Goal: Task Accomplishment & Management: Complete application form

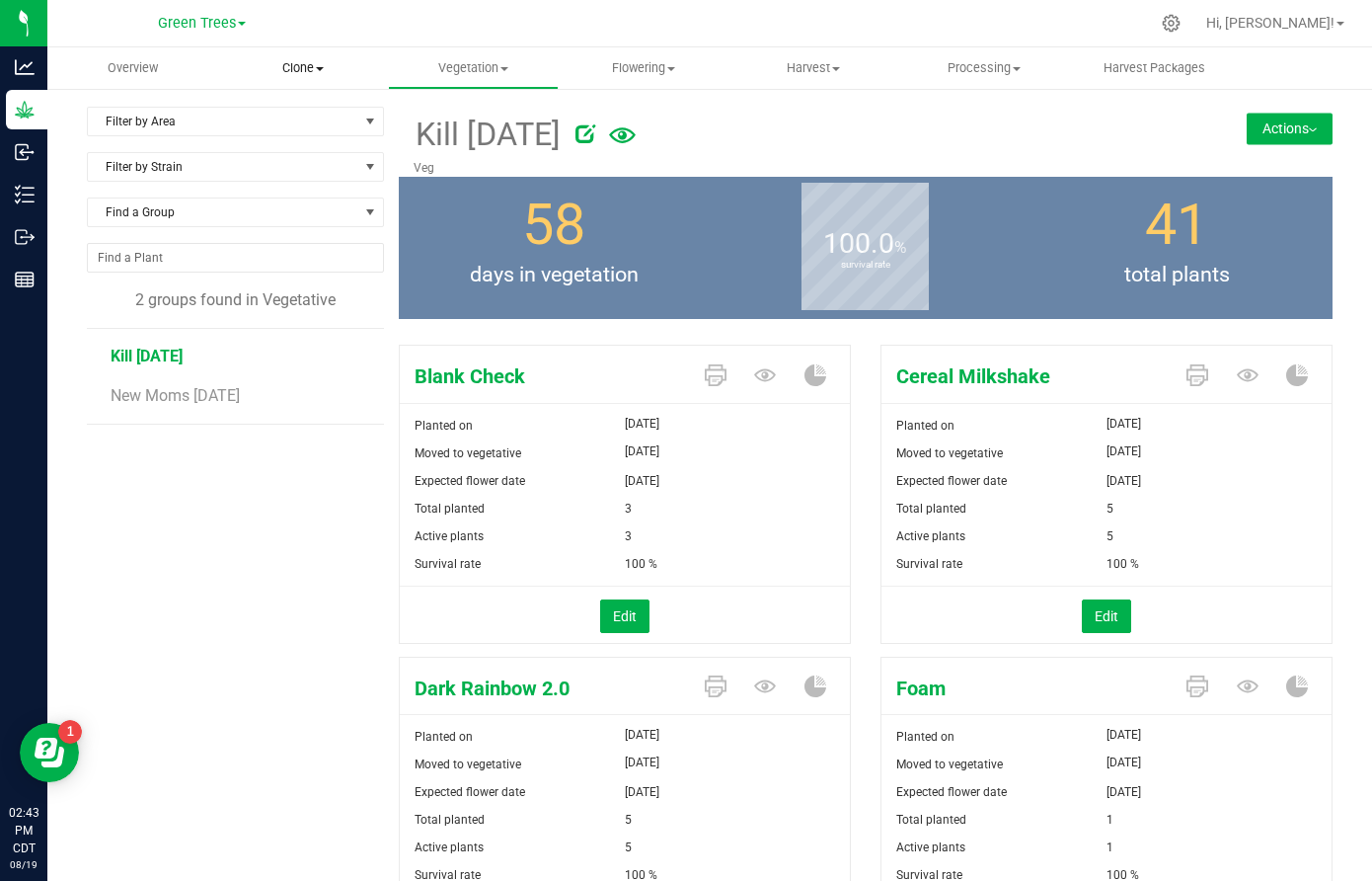
click at [301, 71] on span "Clone" at bounding box center [303, 68] width 168 height 18
click at [306, 121] on span "Create plants" at bounding box center [287, 119] width 140 height 17
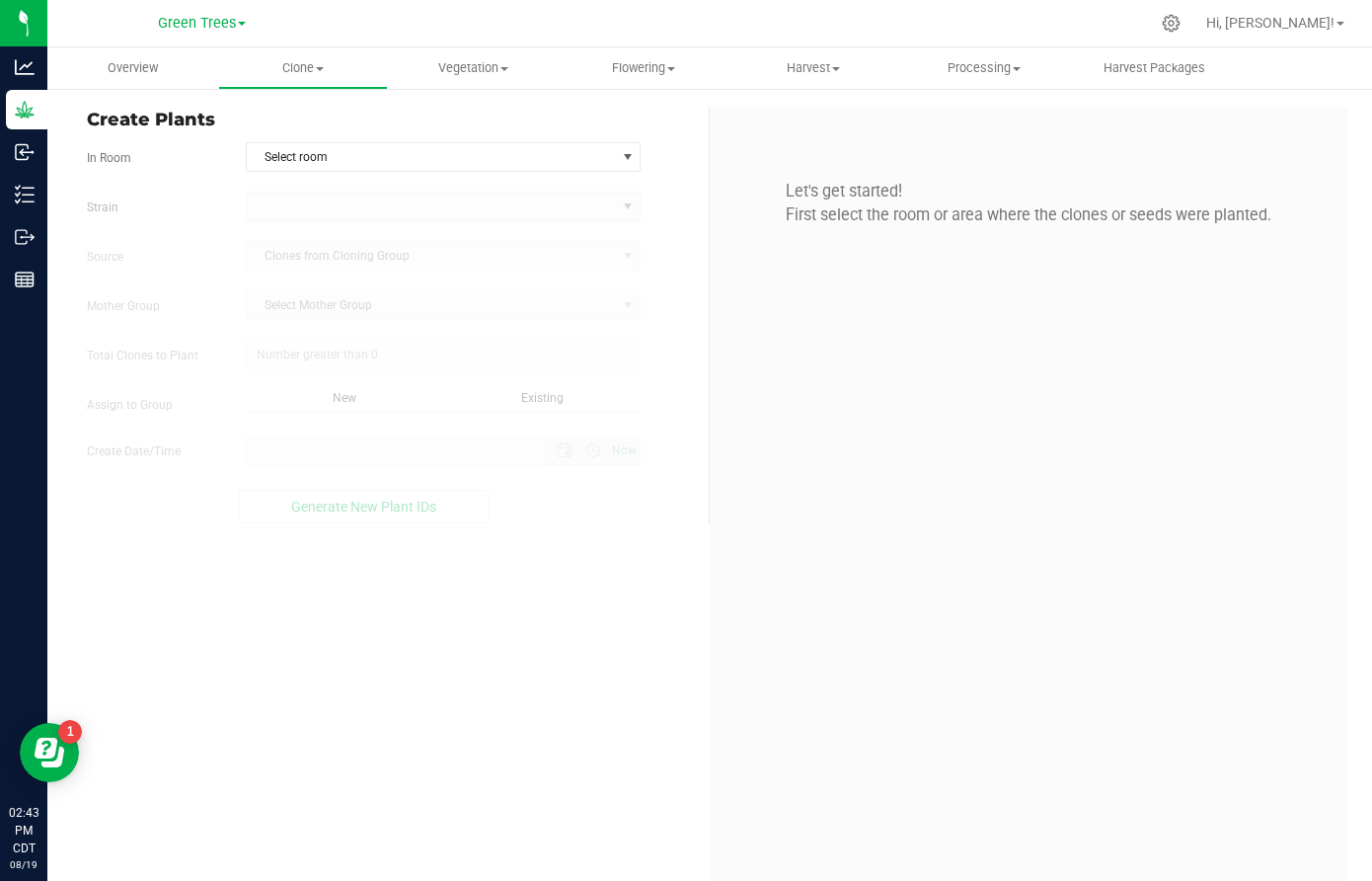
type input "0"
type input "[DATE] 2:43 PM"
click at [294, 163] on span "Select room" at bounding box center [431, 157] width 369 height 28
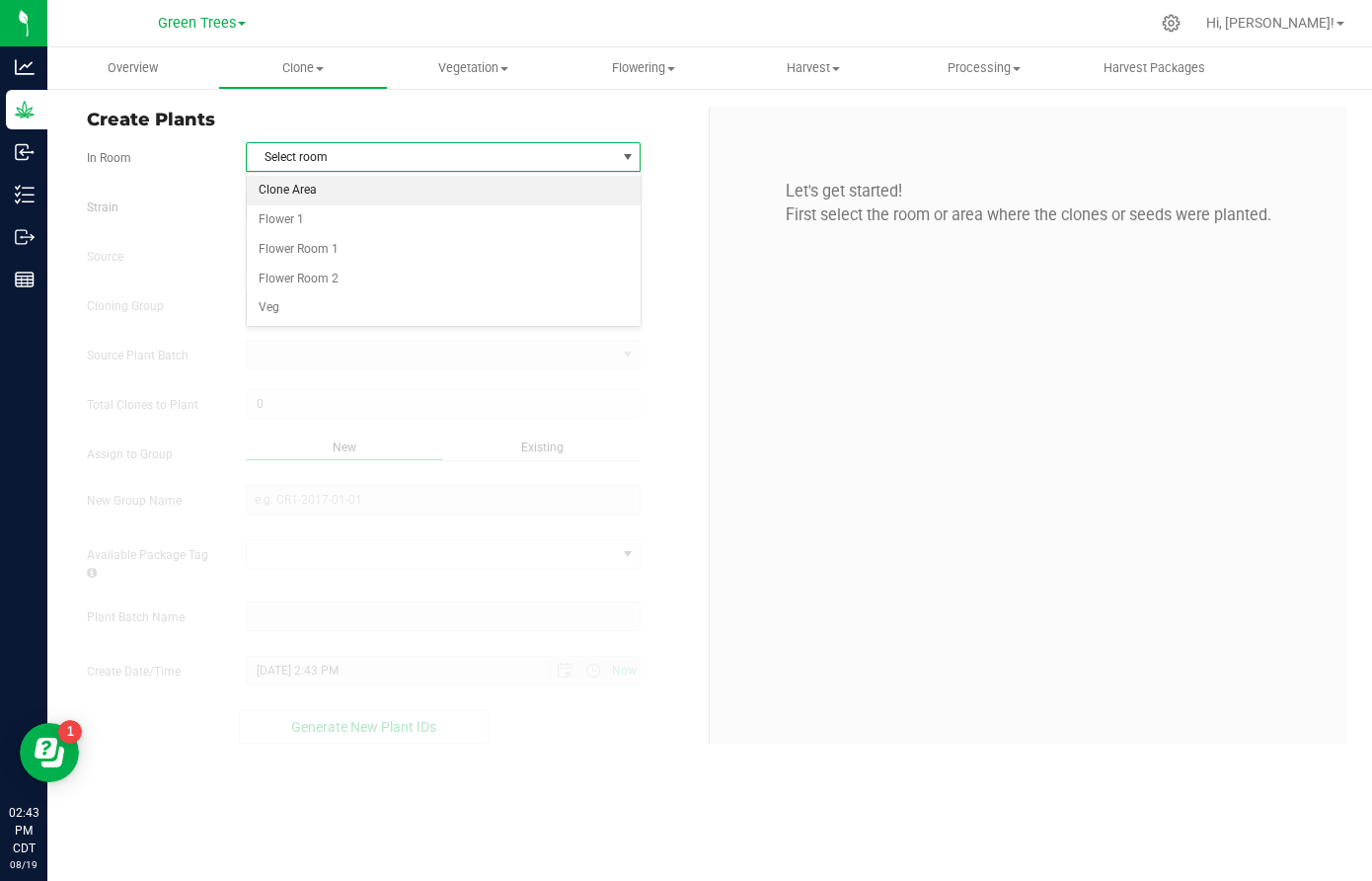
click at [301, 184] on li "Clone Area" at bounding box center [443, 190] width 393 height 30
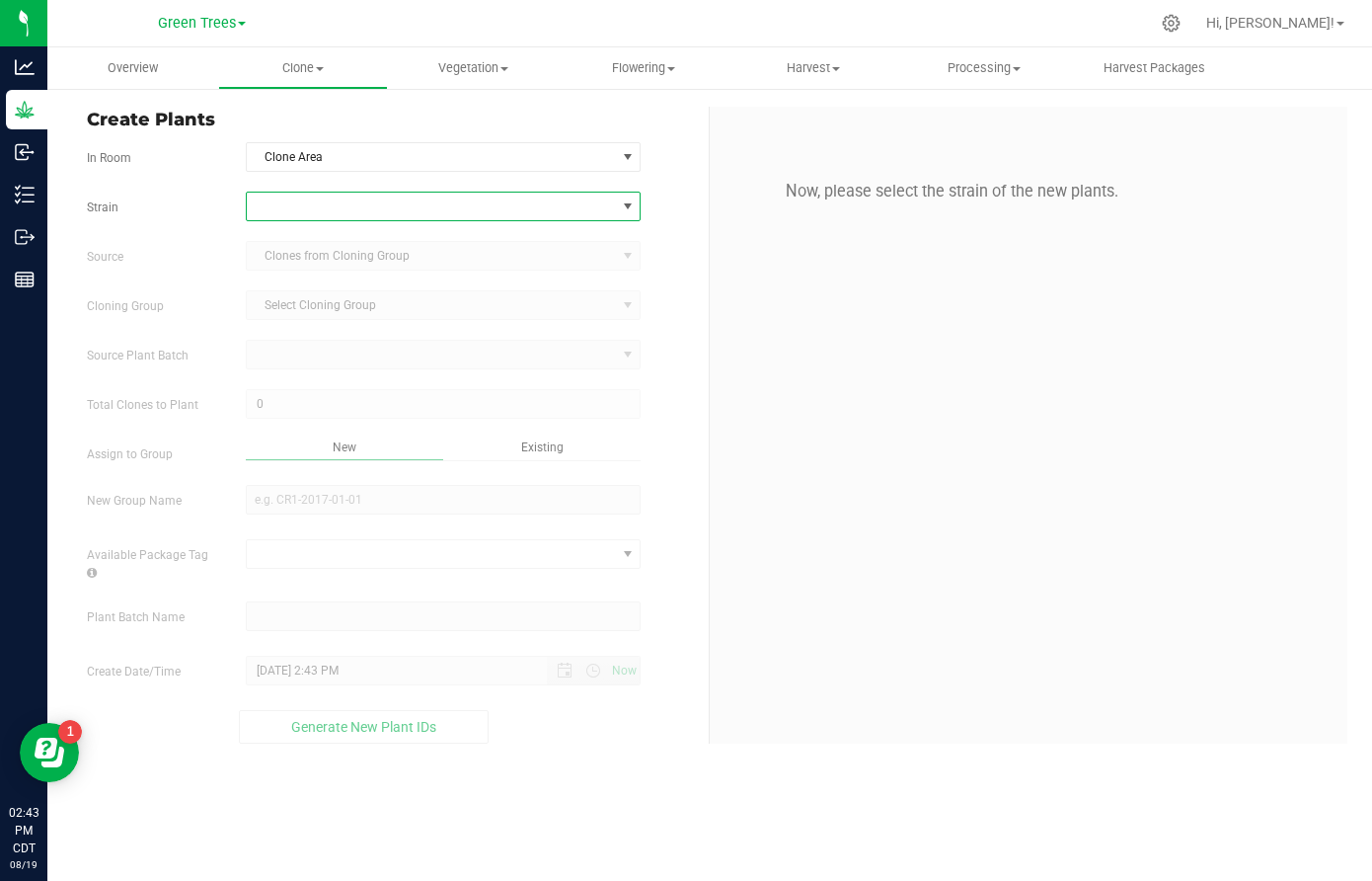
click at [297, 203] on span at bounding box center [431, 206] width 369 height 28
type input "bla"
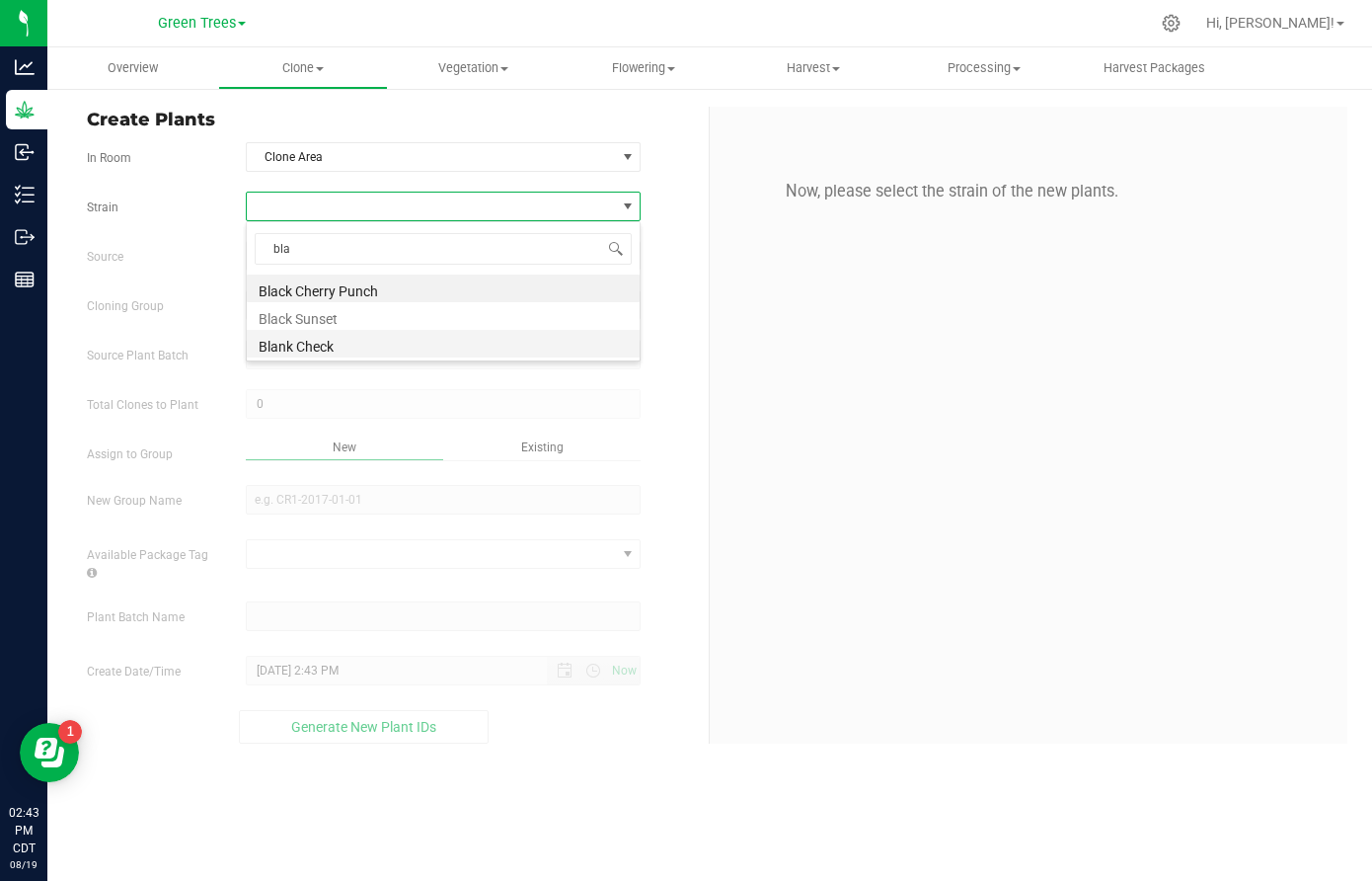
click at [287, 347] on li "Blank Check" at bounding box center [443, 344] width 393 height 28
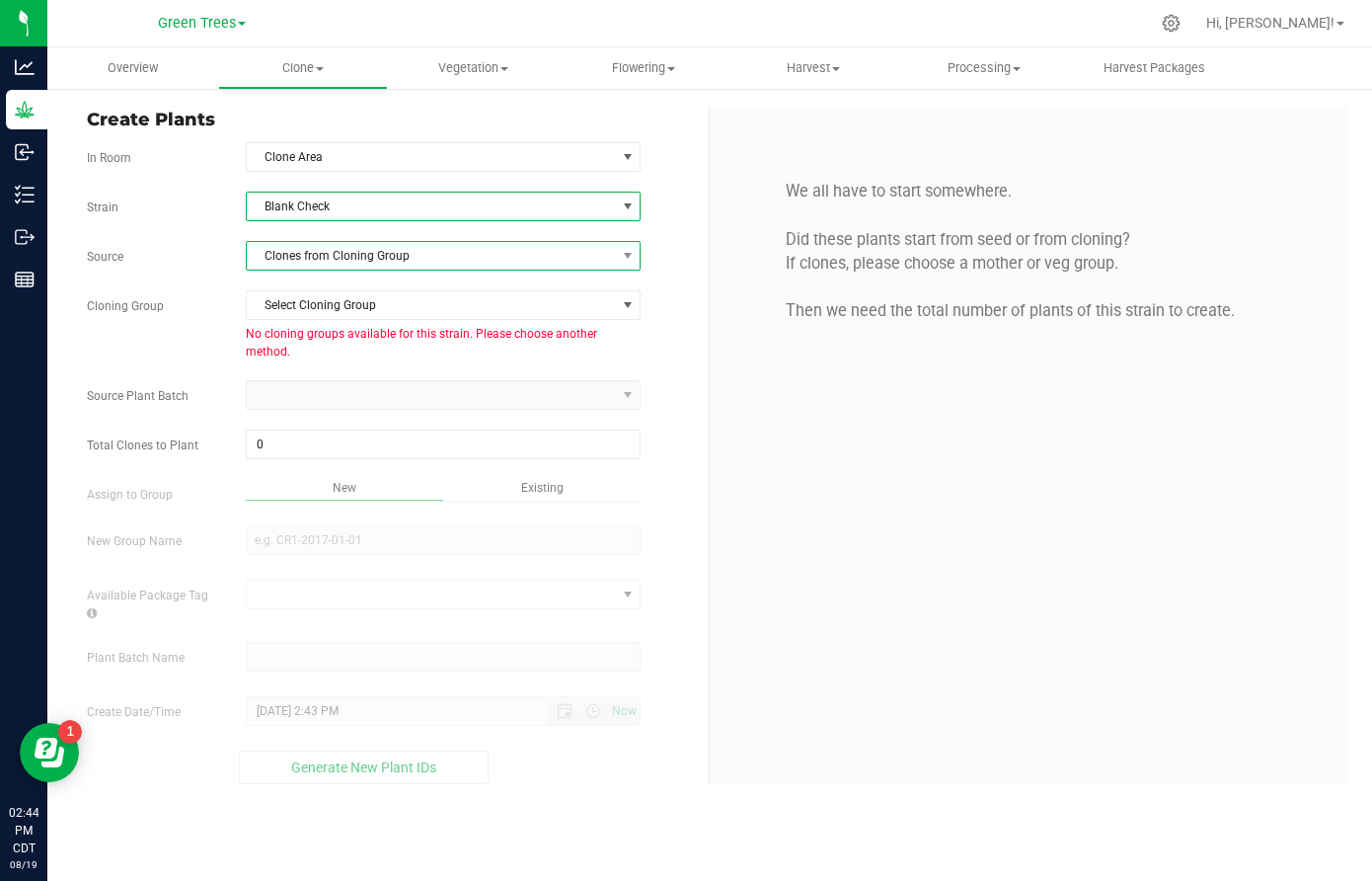
click at [289, 254] on span "Clones from Cloning Group" at bounding box center [431, 256] width 369 height 28
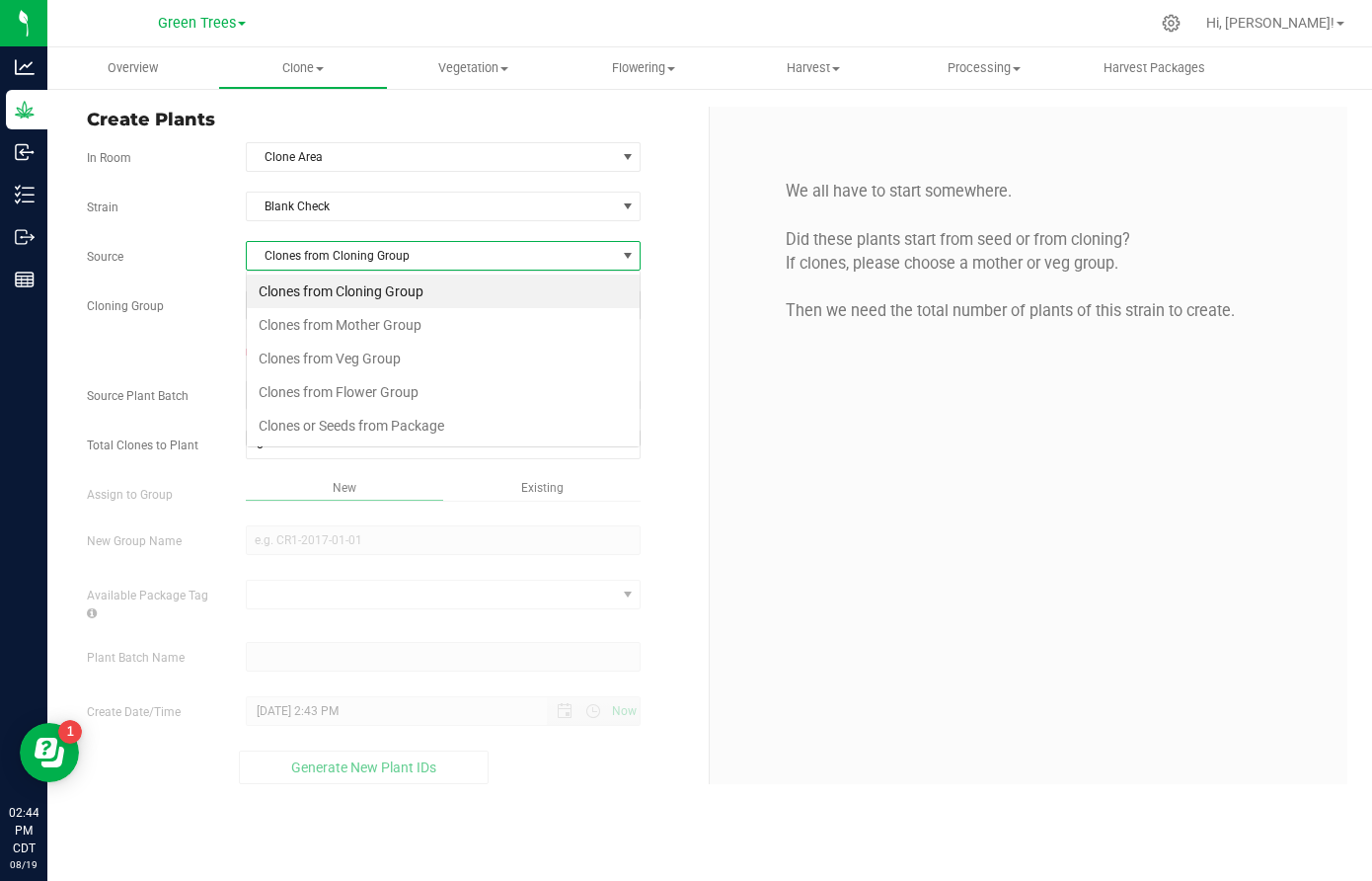
scroll to position [30, 396]
click at [291, 360] on li "Clones from Veg Group" at bounding box center [443, 359] width 393 height 34
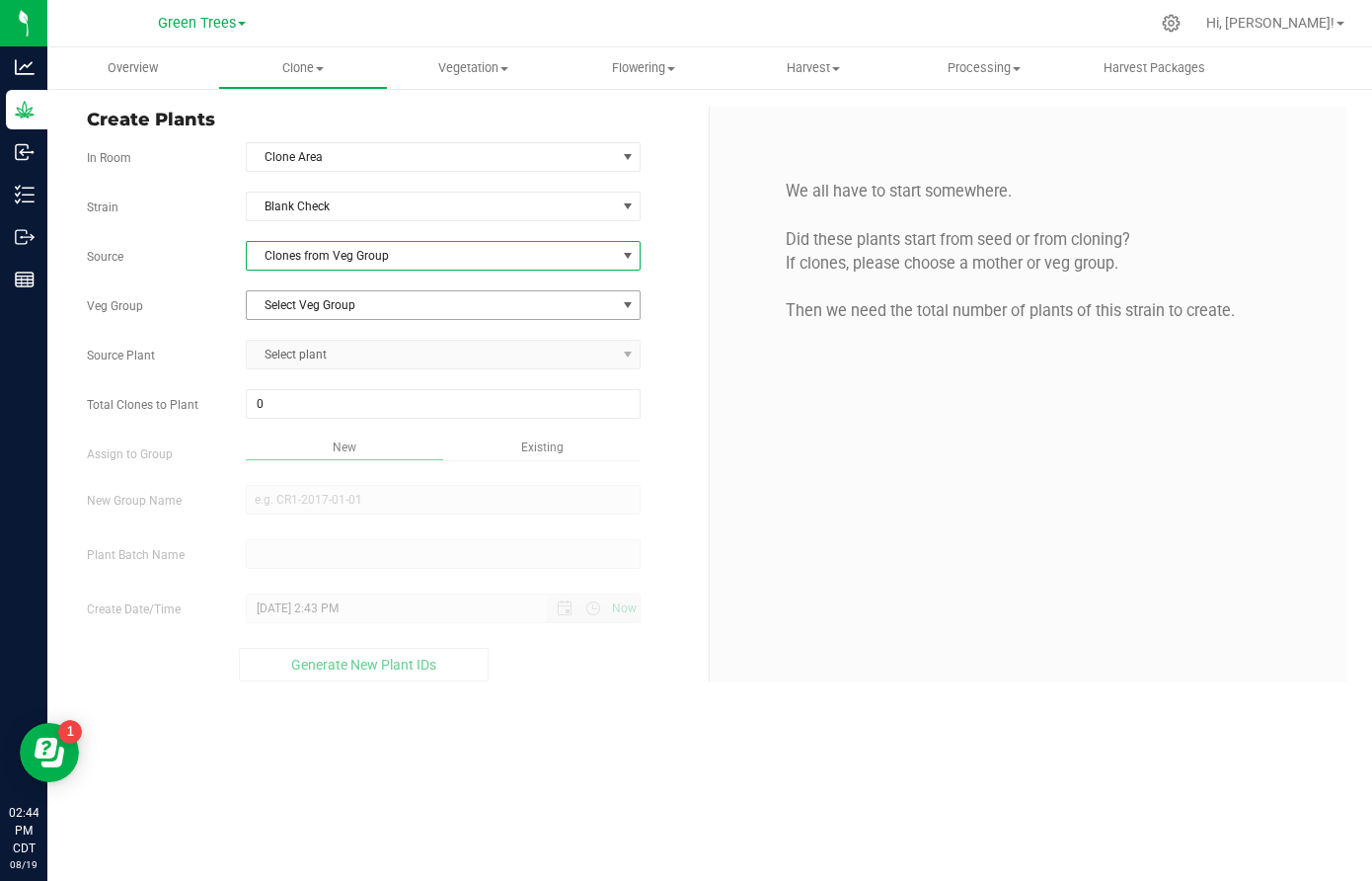
click at [295, 295] on span "Select Veg Group" at bounding box center [431, 305] width 369 height 28
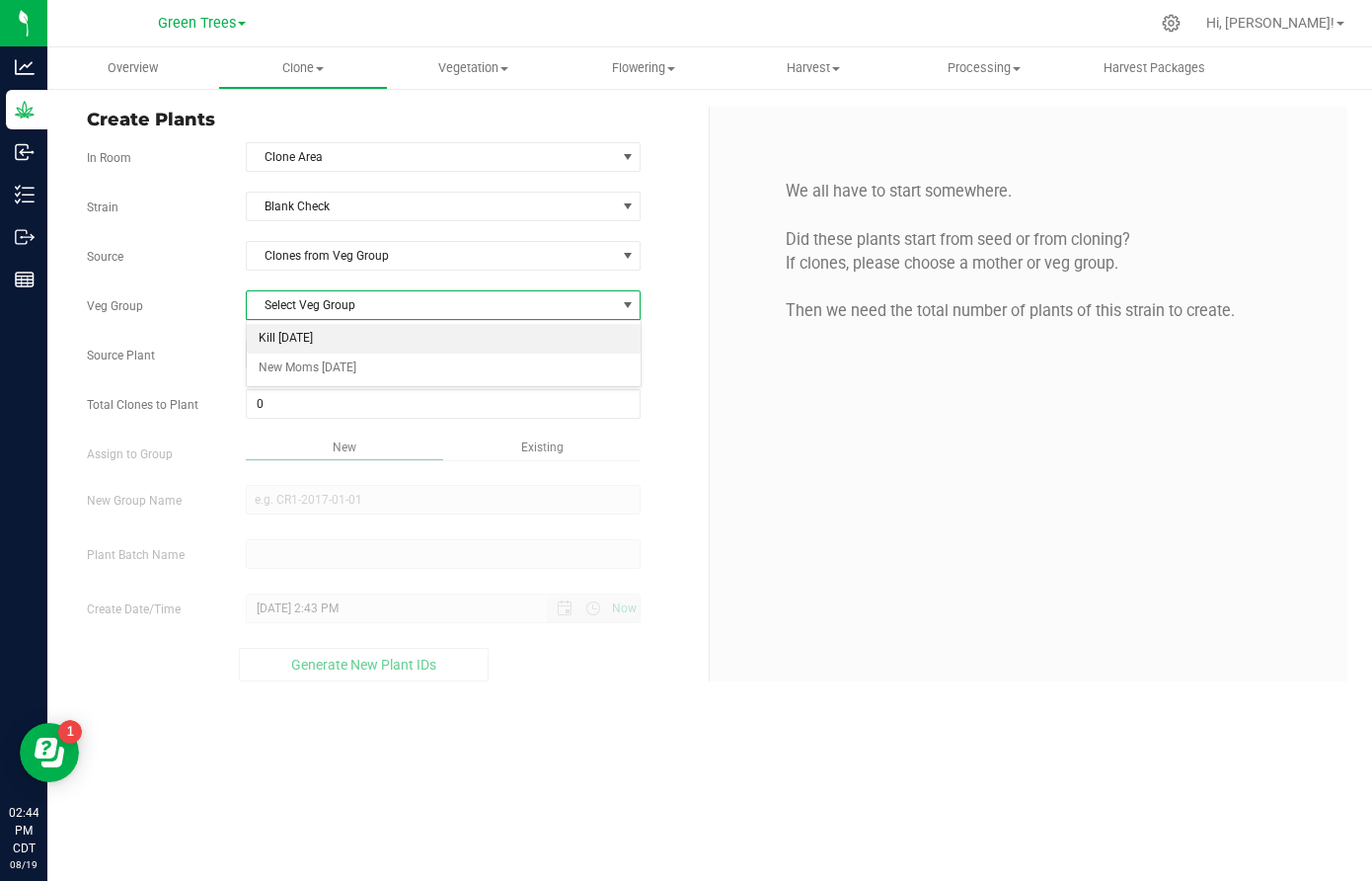
click at [294, 342] on li "Kill [DATE]" at bounding box center [443, 339] width 393 height 30
click at [293, 353] on span "Select plant" at bounding box center [431, 355] width 369 height 28
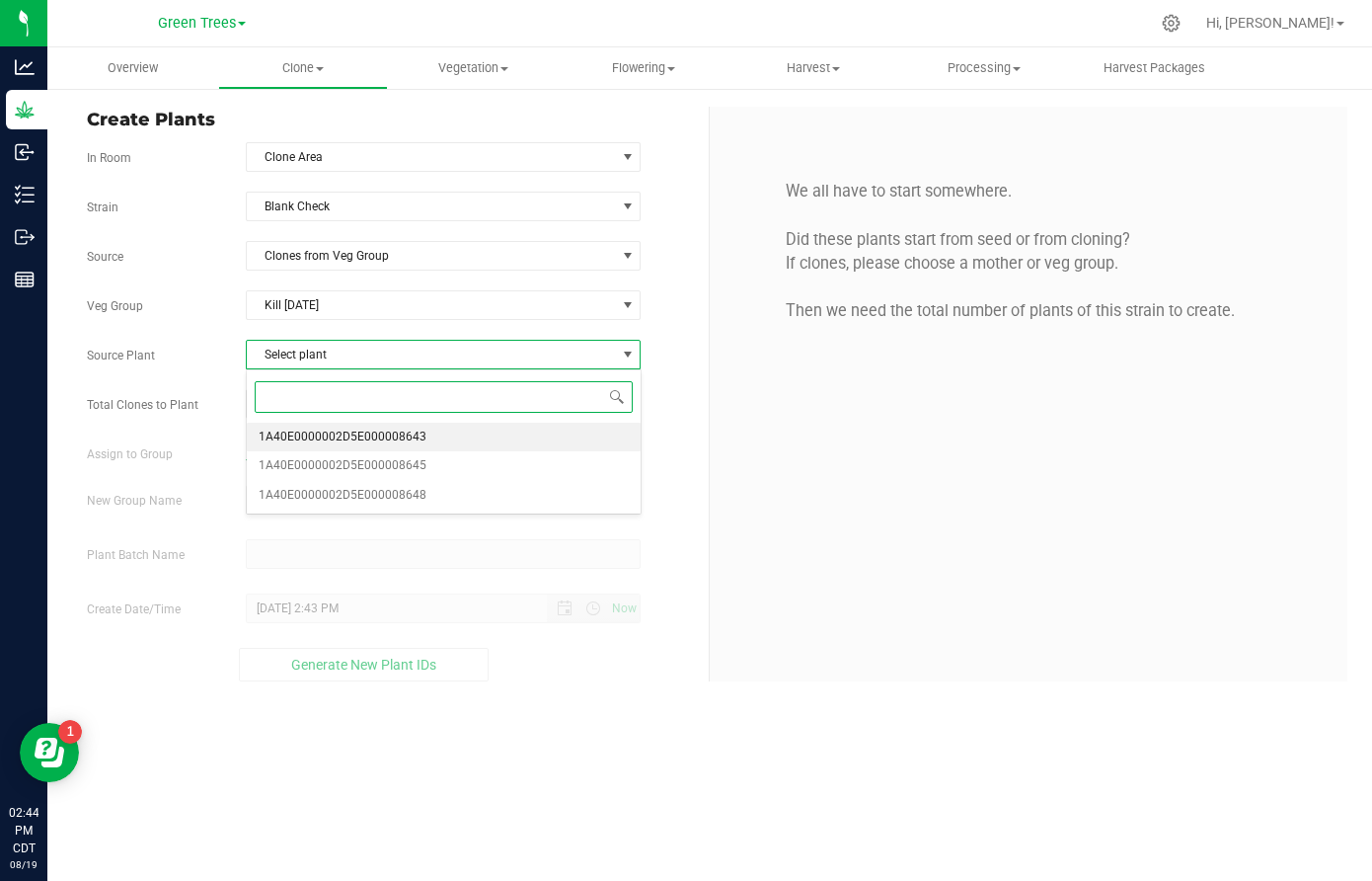
click at [291, 447] on span "1A40E0000002D5E000008643" at bounding box center [342, 438] width 167 height 26
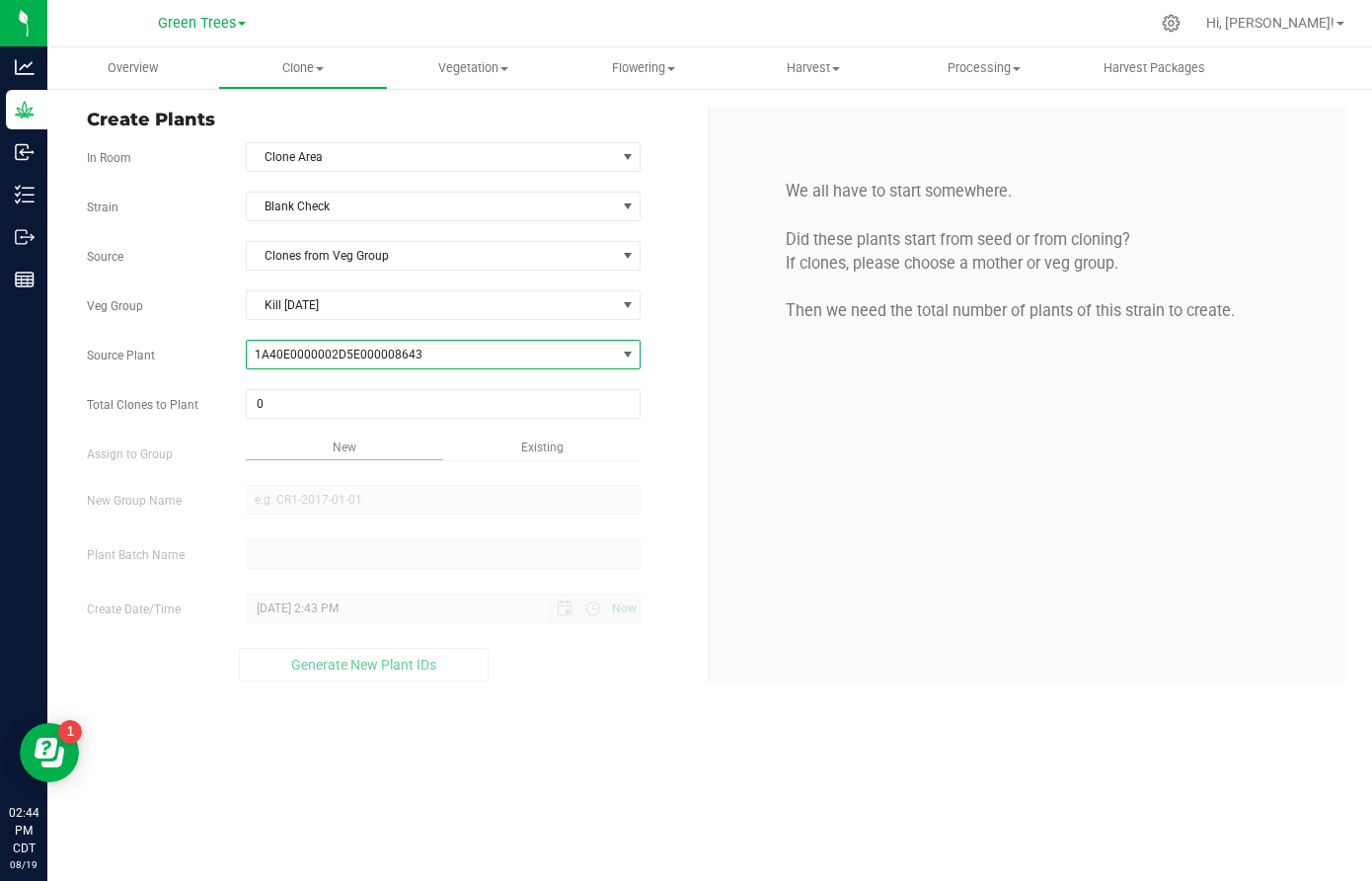
click at [296, 351] on span "1A40E0000002D5E000008643" at bounding box center [338, 355] width 167 height 14
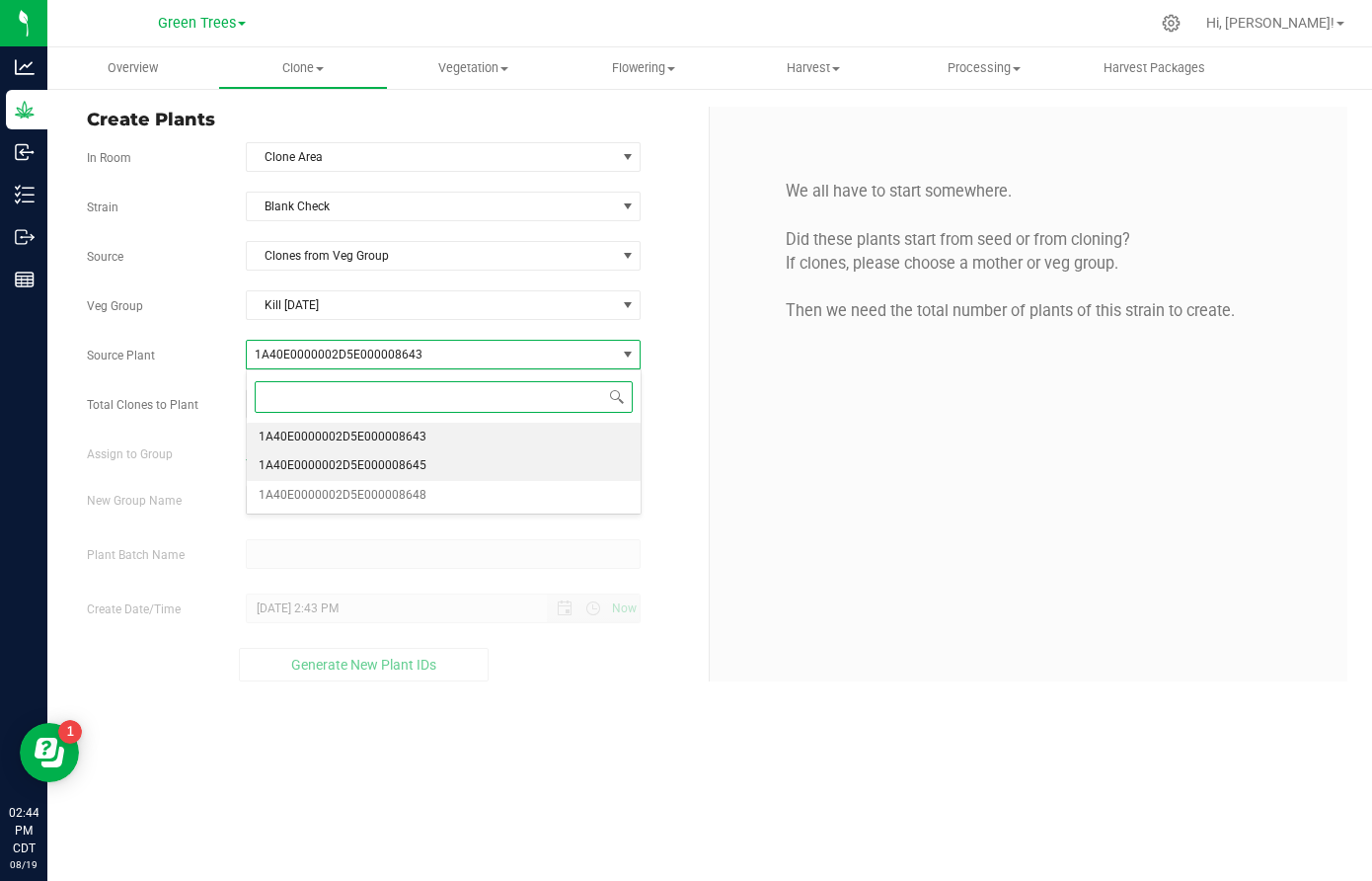
click at [296, 461] on span "1A40E0000002D5E000008645" at bounding box center [342, 466] width 167 height 26
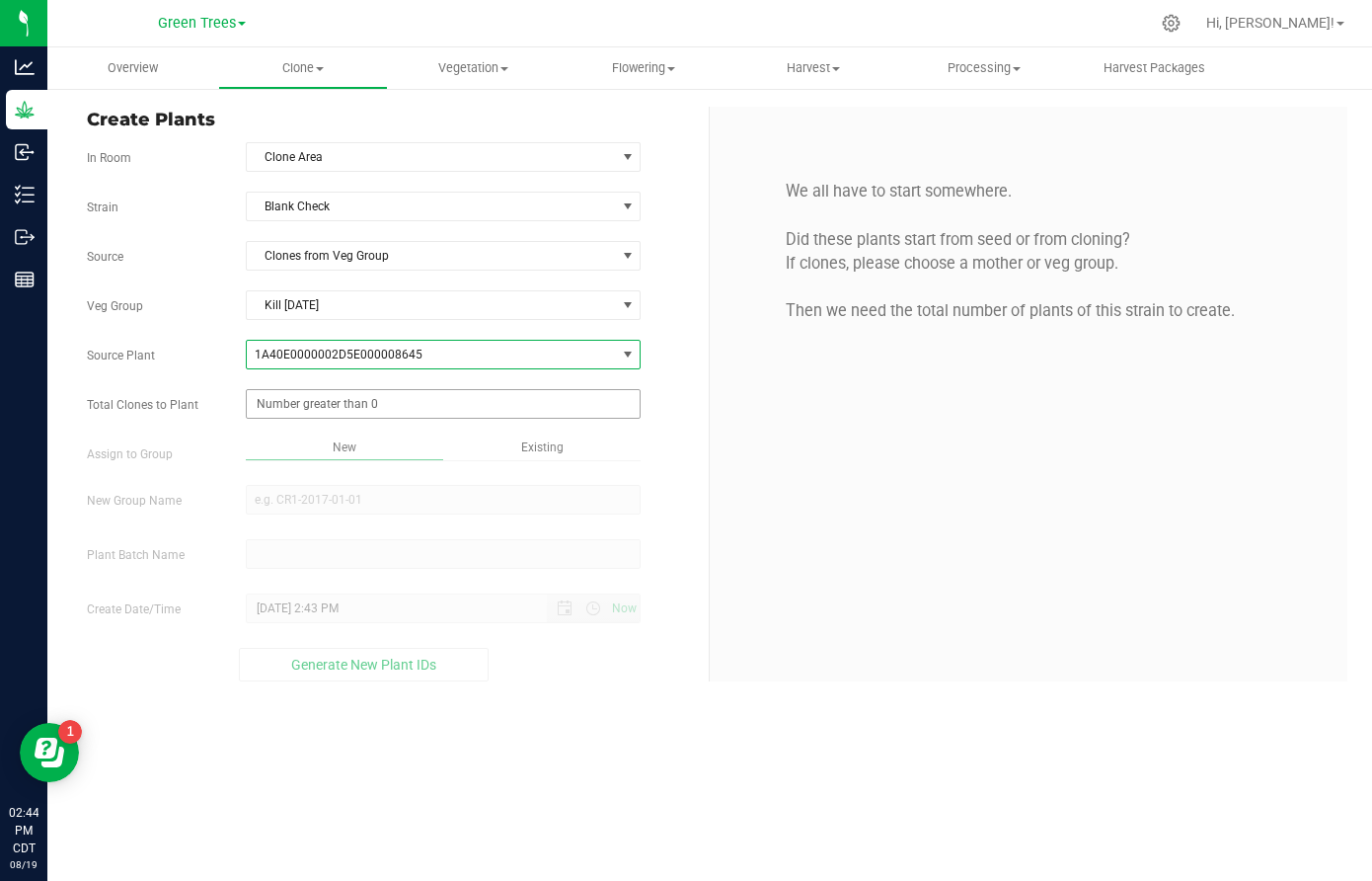
click at [280, 410] on span at bounding box center [443, 404] width 395 height 30
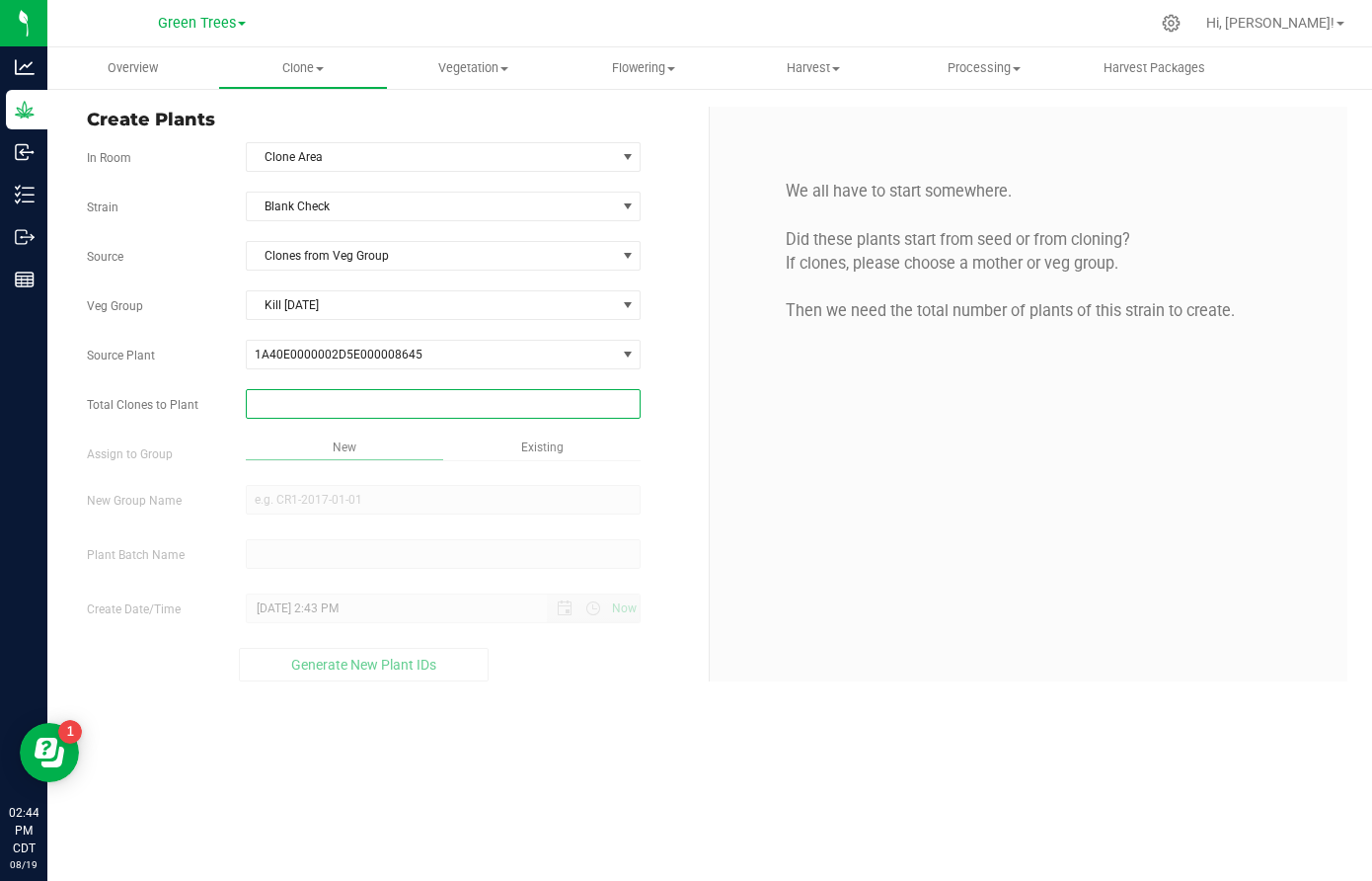
click at [280, 410] on input "Total Clones to Plant" at bounding box center [443, 404] width 393 height 28
type input "48"
click at [564, 453] on div "Overview Clone Create plants Cloning groups Cloning plant batches Apply to plan…" at bounding box center [709, 464] width 1324 height 833
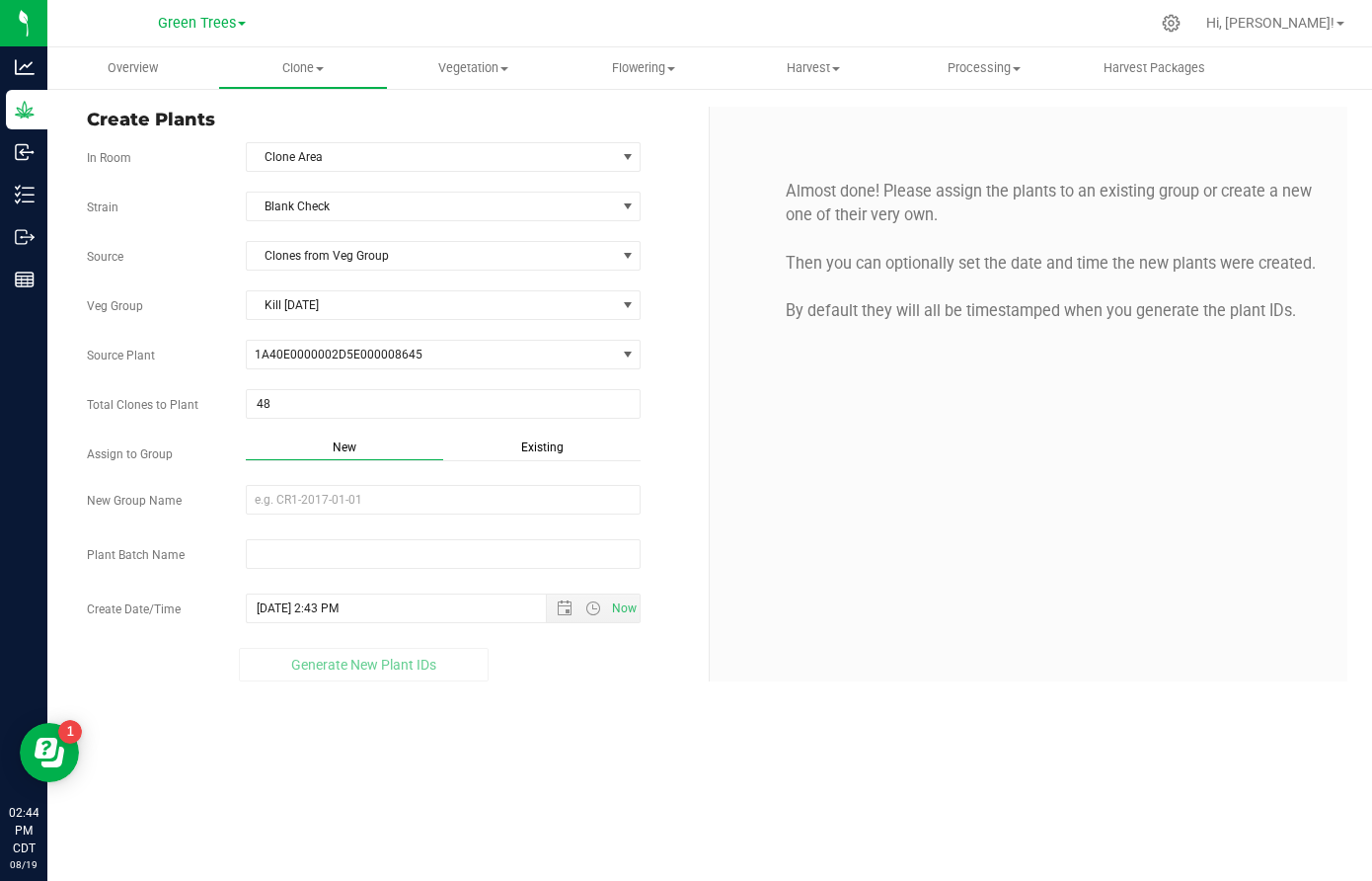
click at [350, 445] on span "New" at bounding box center [345, 447] width 24 height 14
click at [291, 511] on input "New Group Name" at bounding box center [443, 499] width 395 height 30
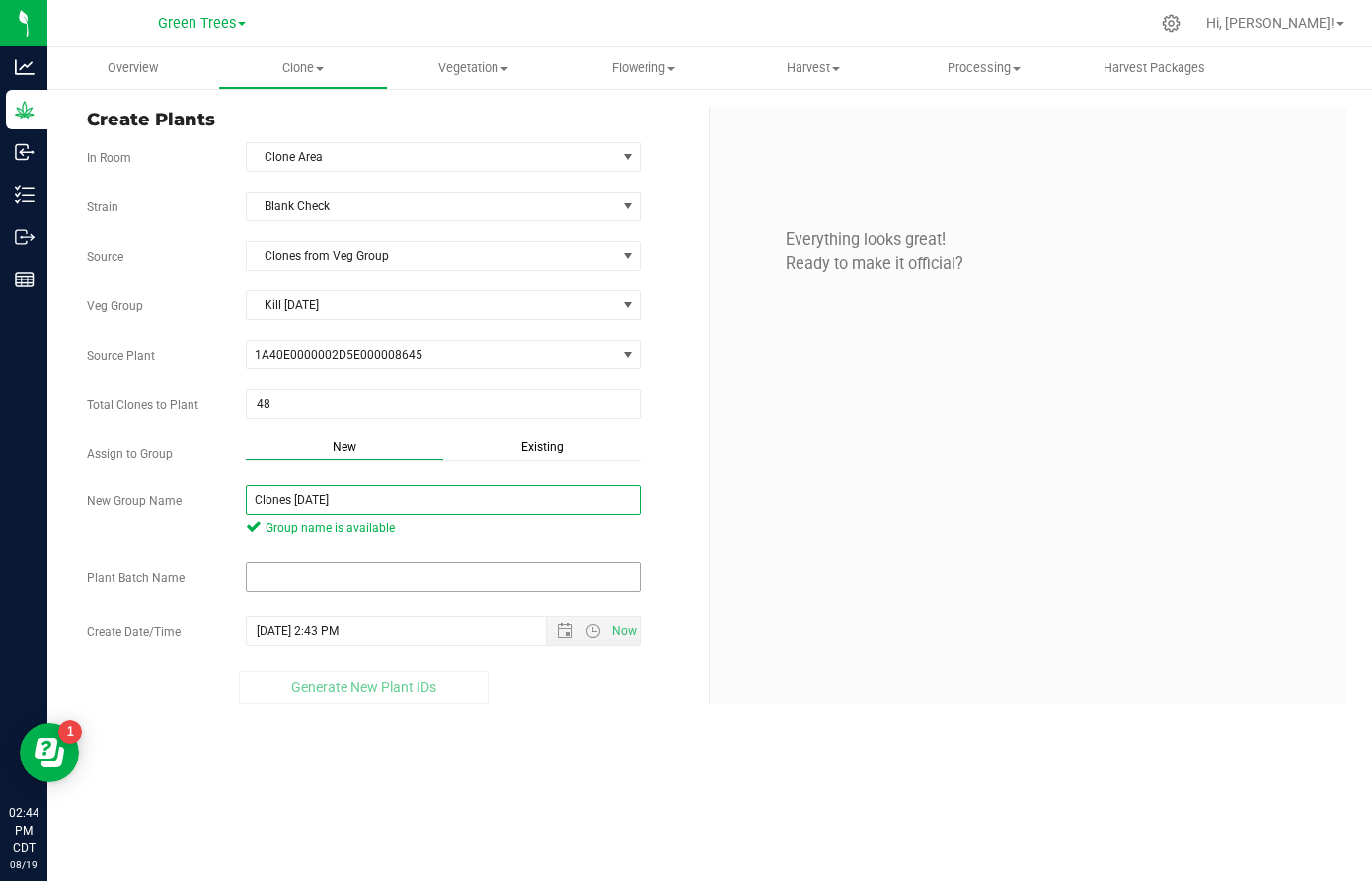
type input "Clones [DATE]"
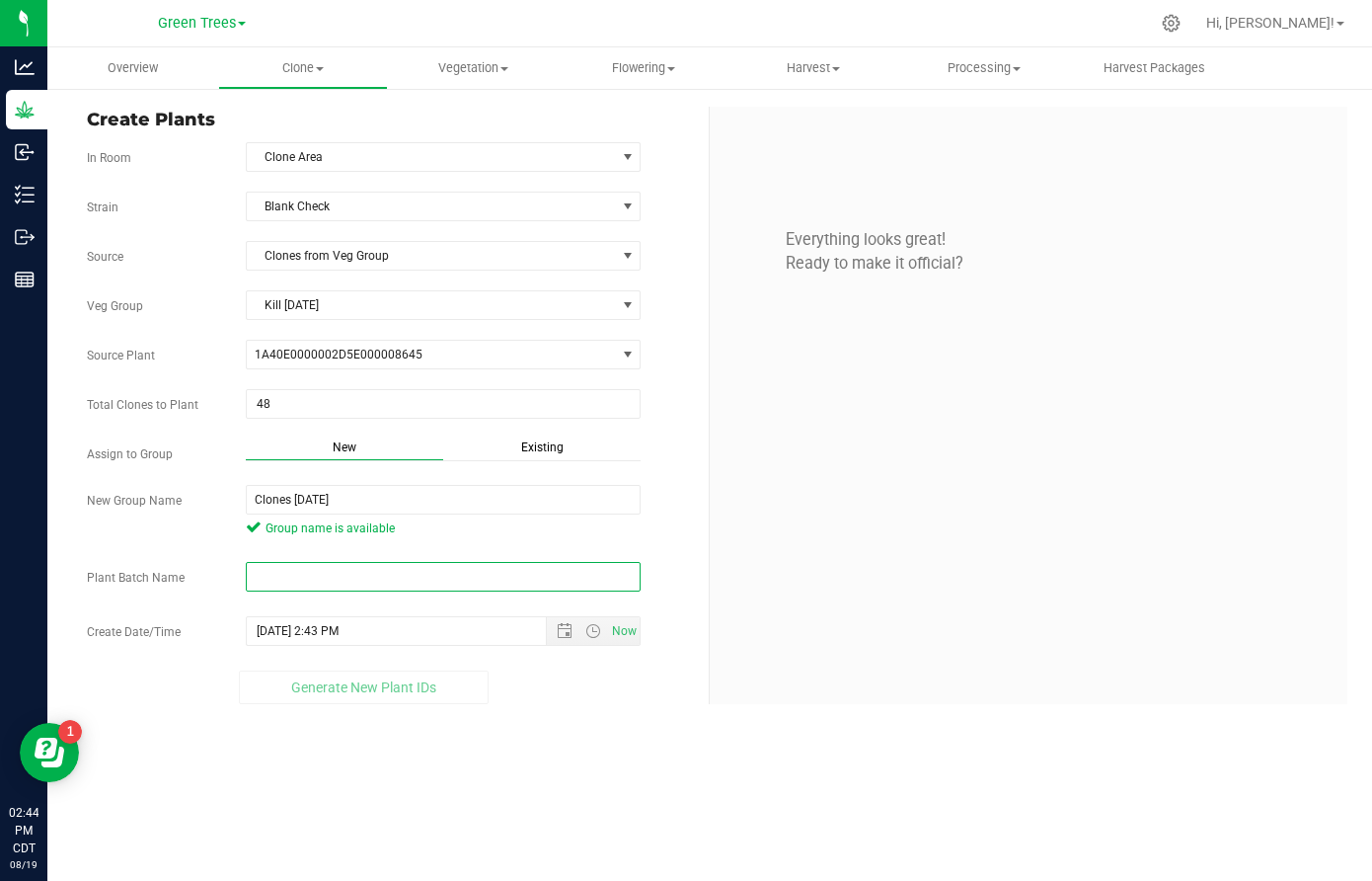
click at [272, 580] on input "text" at bounding box center [443, 577] width 395 height 30
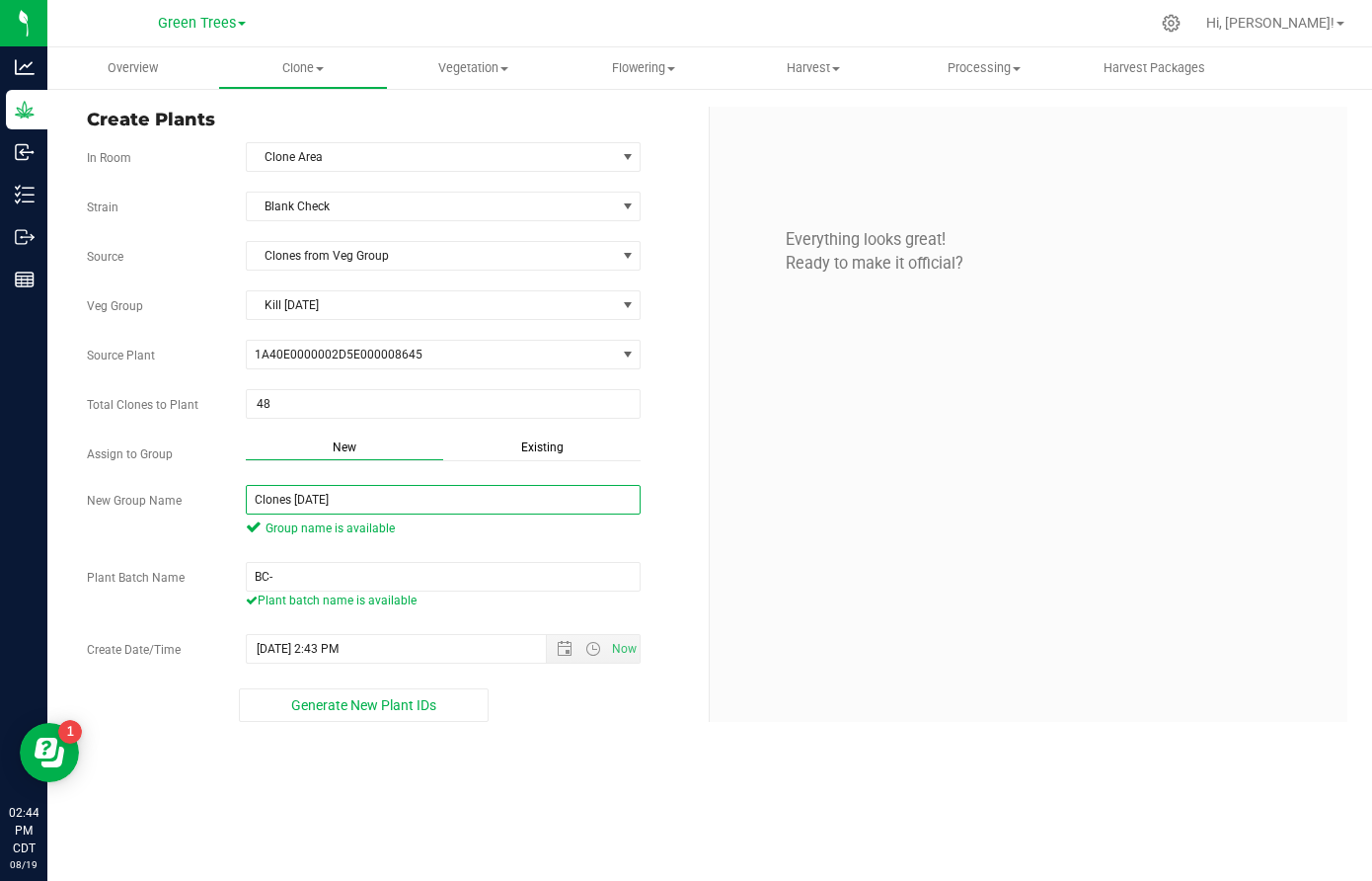
drag, startPoint x: 296, startPoint y: 496, endPoint x: 371, endPoint y: 497, distance: 75.0
click at [371, 497] on input "Clones [DATE]" at bounding box center [443, 499] width 395 height 30
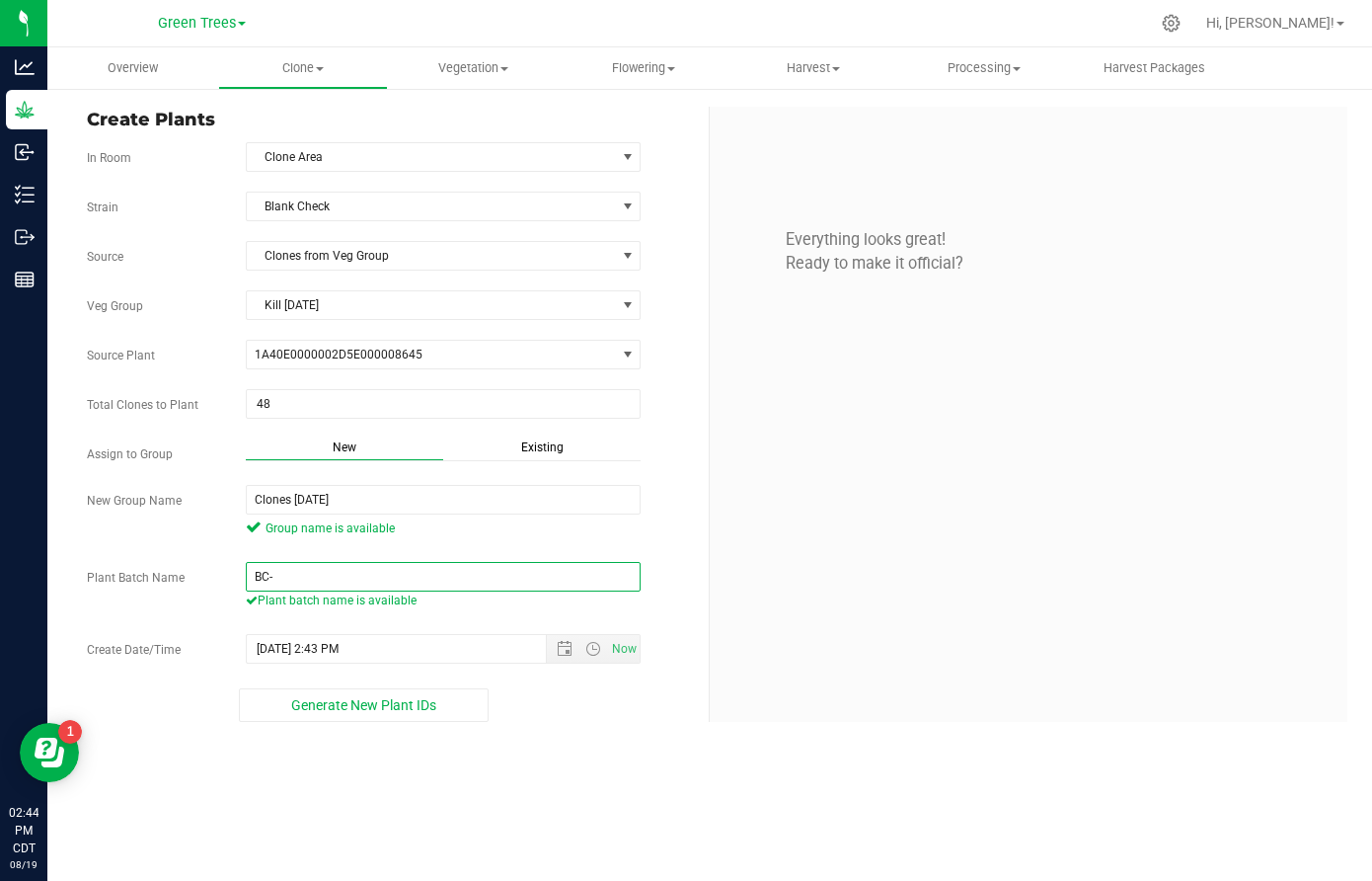
click at [289, 581] on input "BC-" at bounding box center [443, 577] width 395 height 30
paste input "[DATE]"
type input "BC-8/19/25"
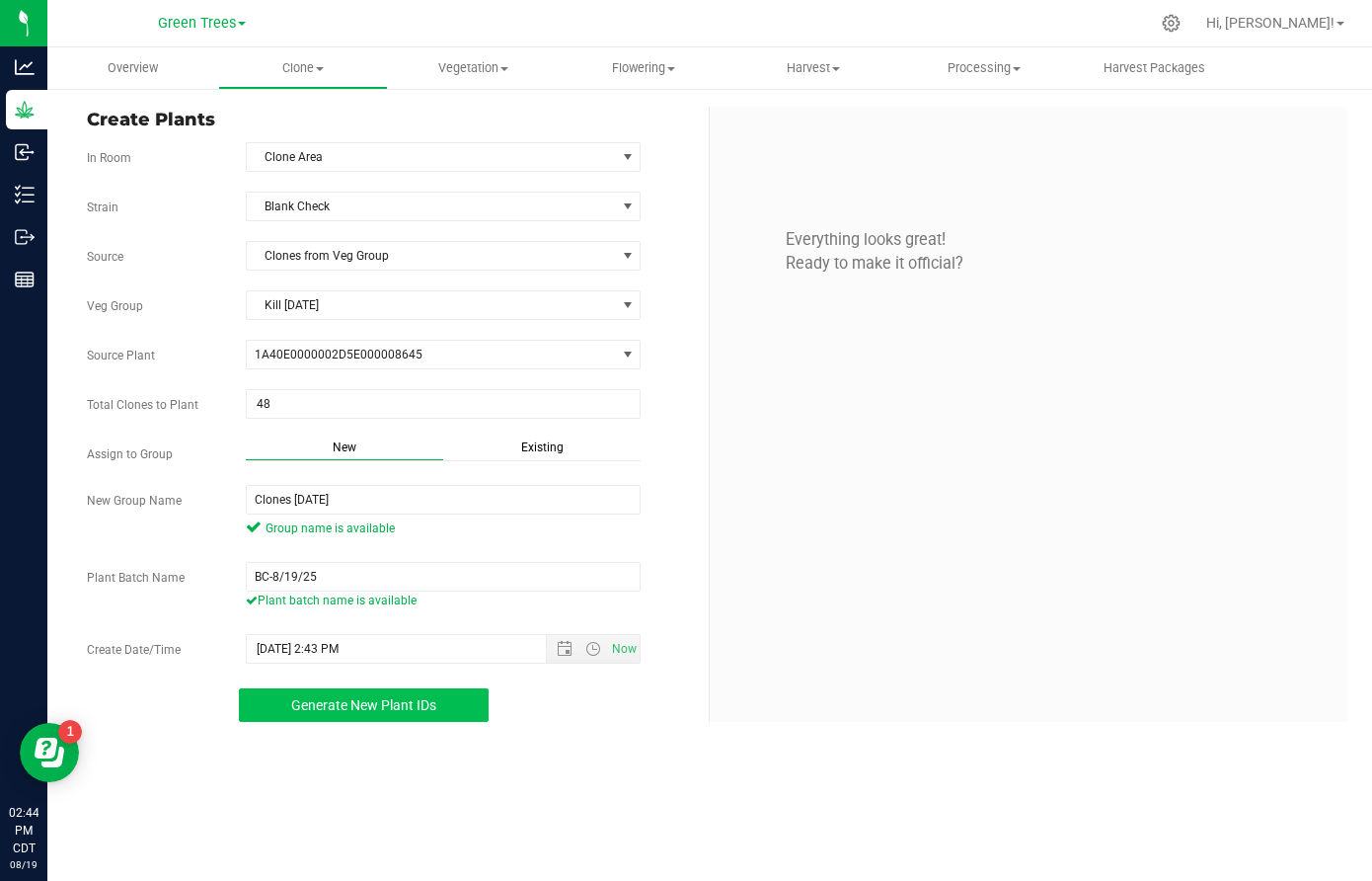
click at [445, 710] on button "Generate New Plant IDs" at bounding box center [364, 706] width 250 height 34
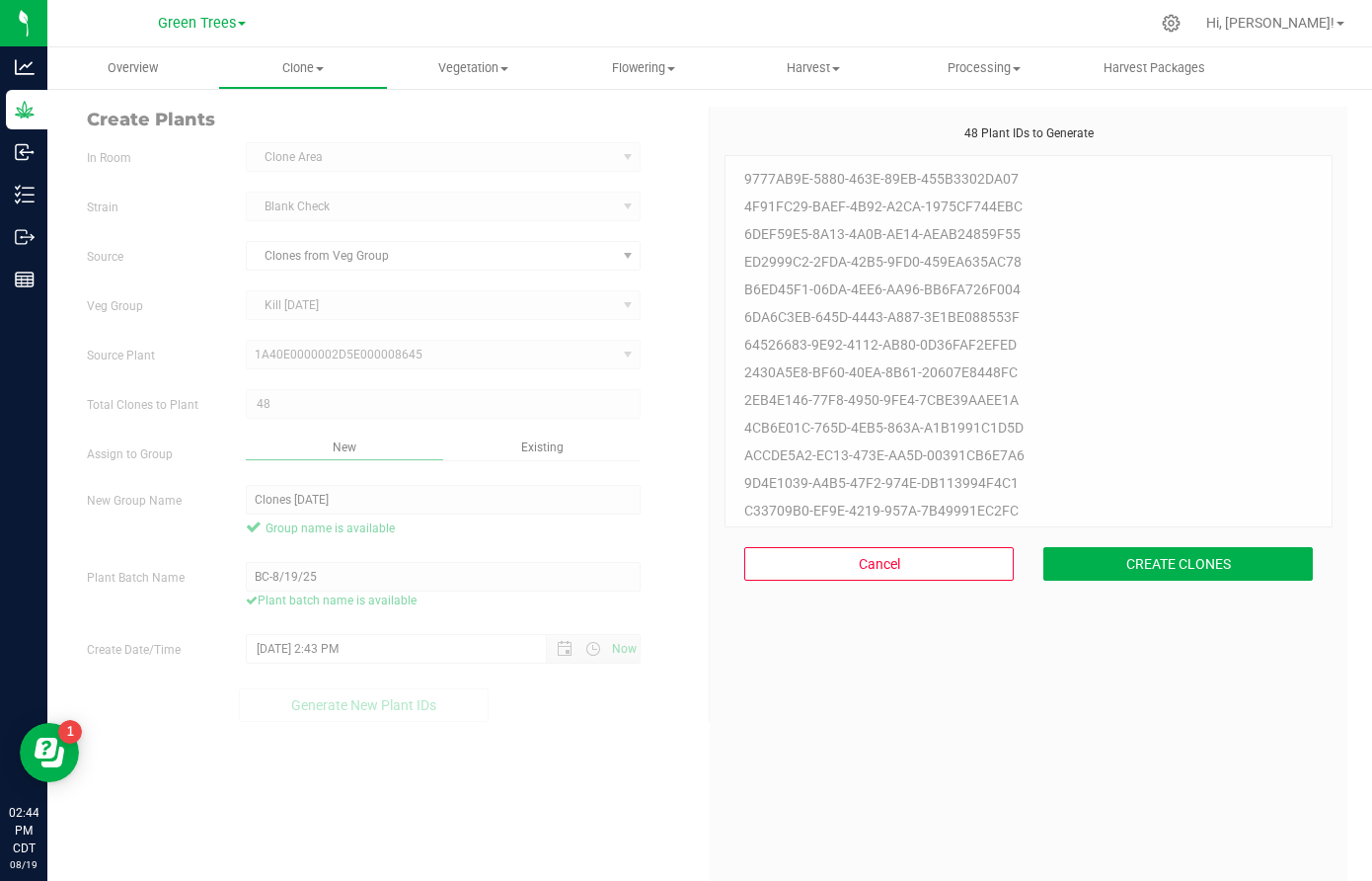
scroll to position [59, 0]
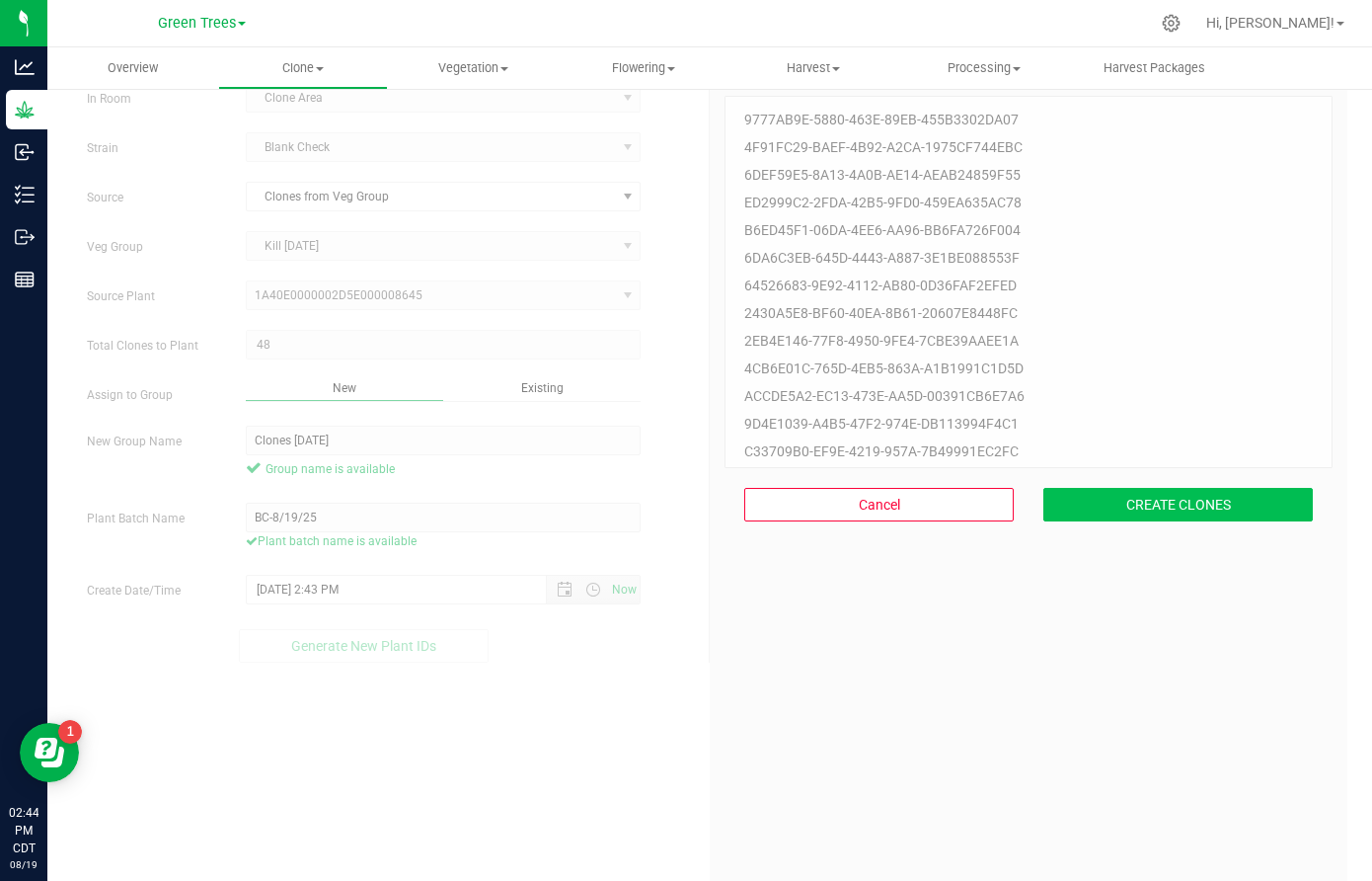
click at [1159, 500] on button "CREATE CLONES" at bounding box center [1178, 504] width 269 height 34
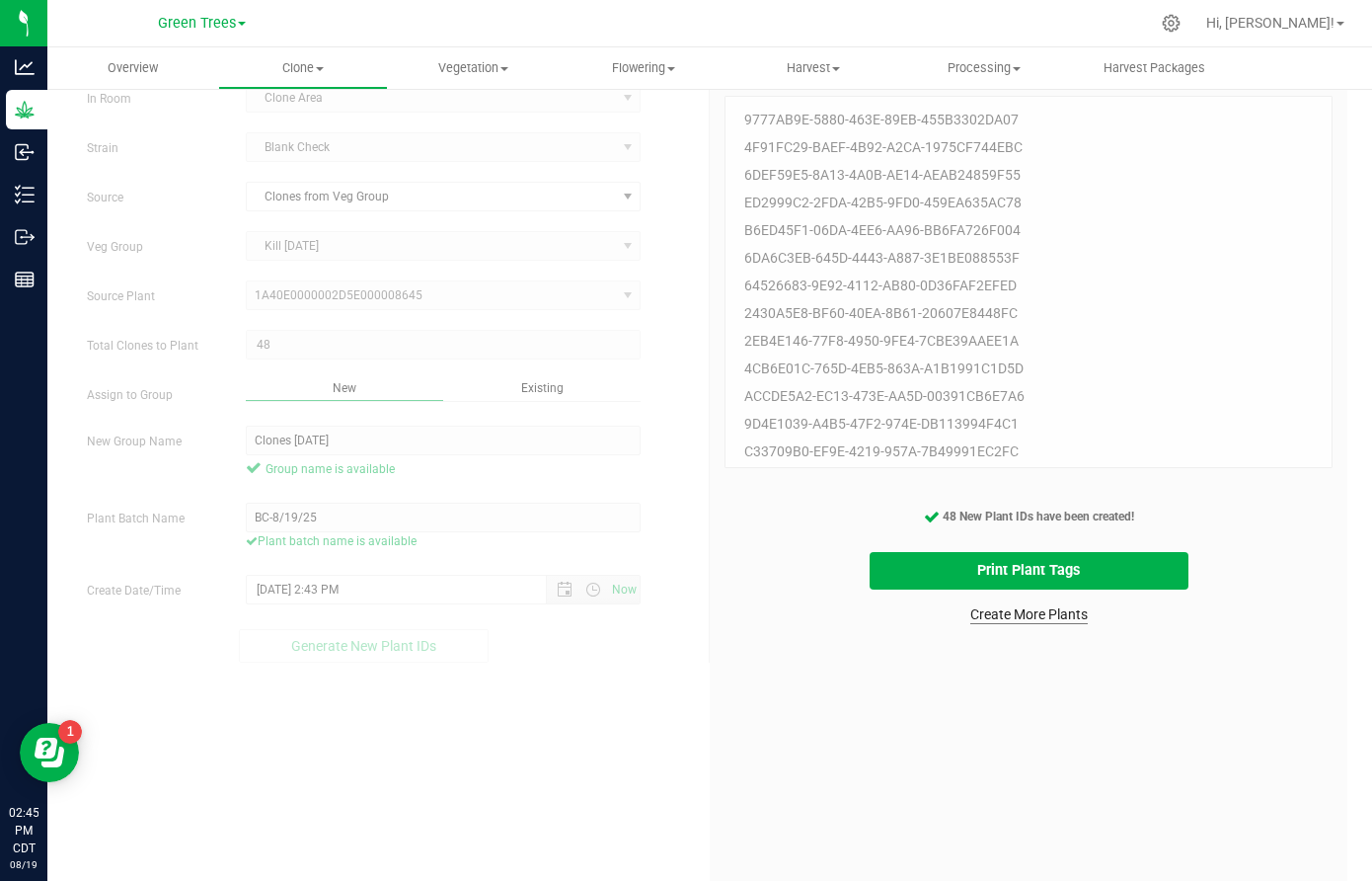
click at [1058, 621] on link "Create More Plants" at bounding box center [1029, 614] width 118 height 20
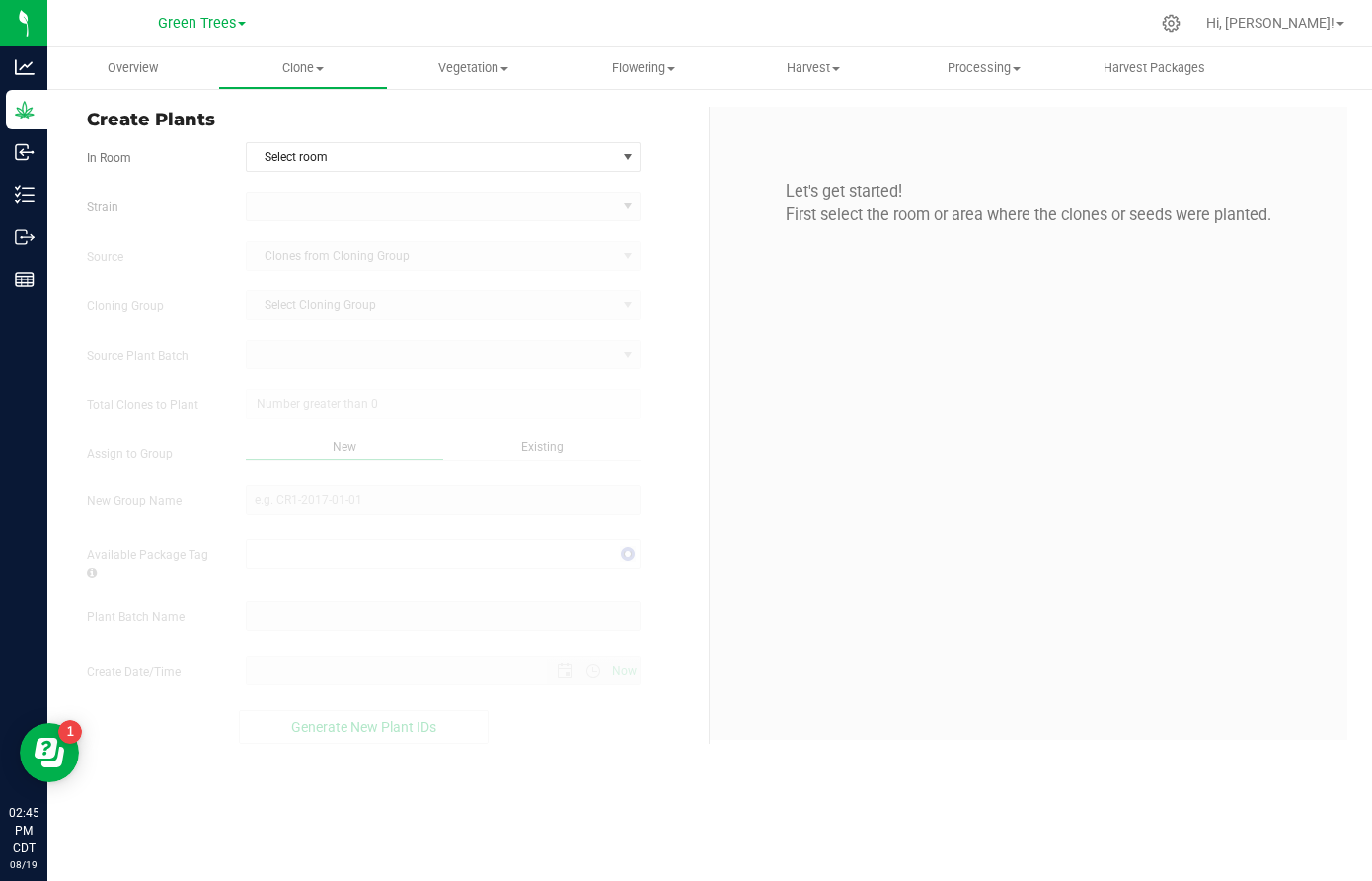
type input "[DATE] 2:45 PM"
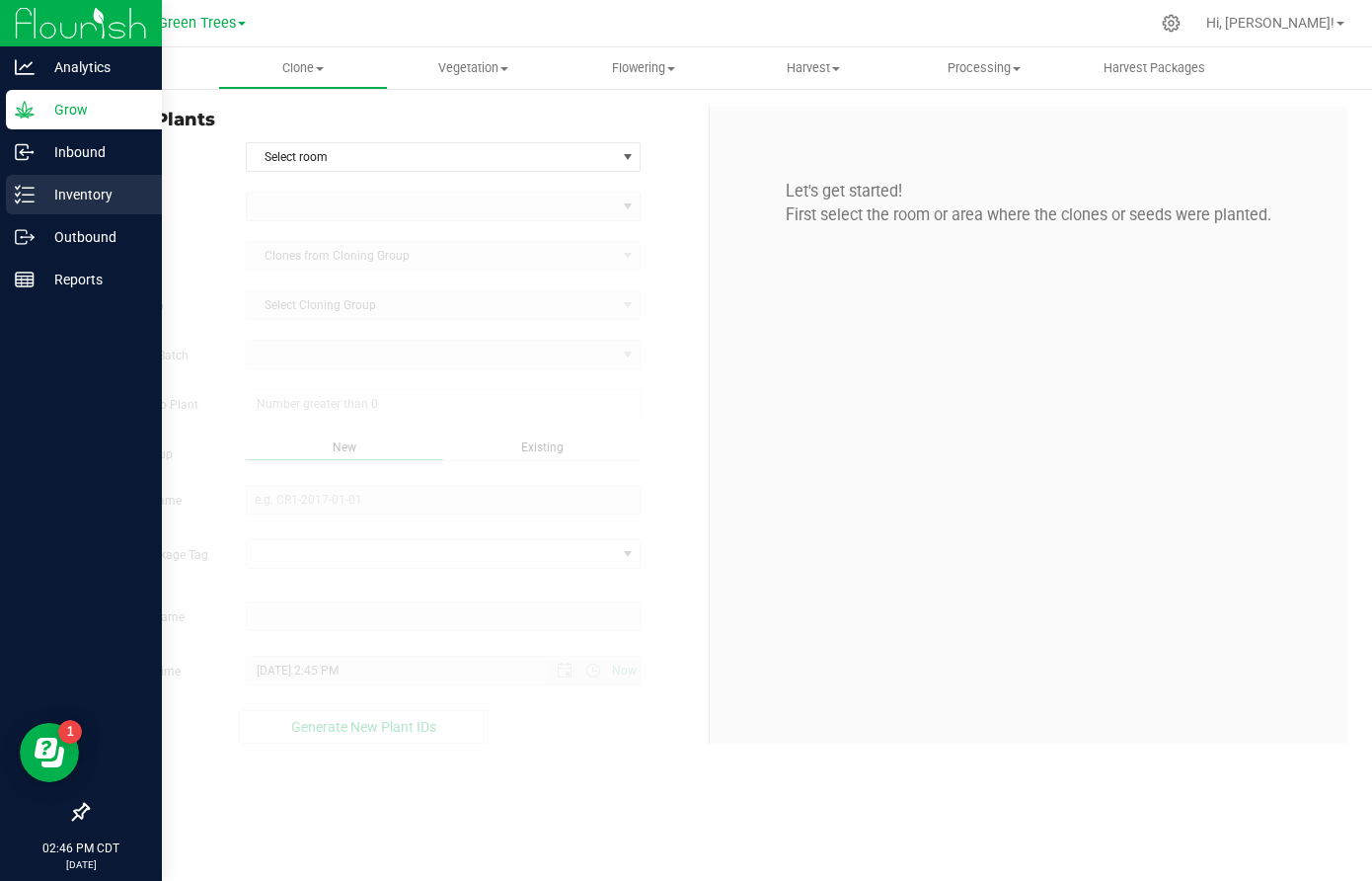
click at [77, 198] on p "Inventory" at bounding box center [94, 194] width 119 height 24
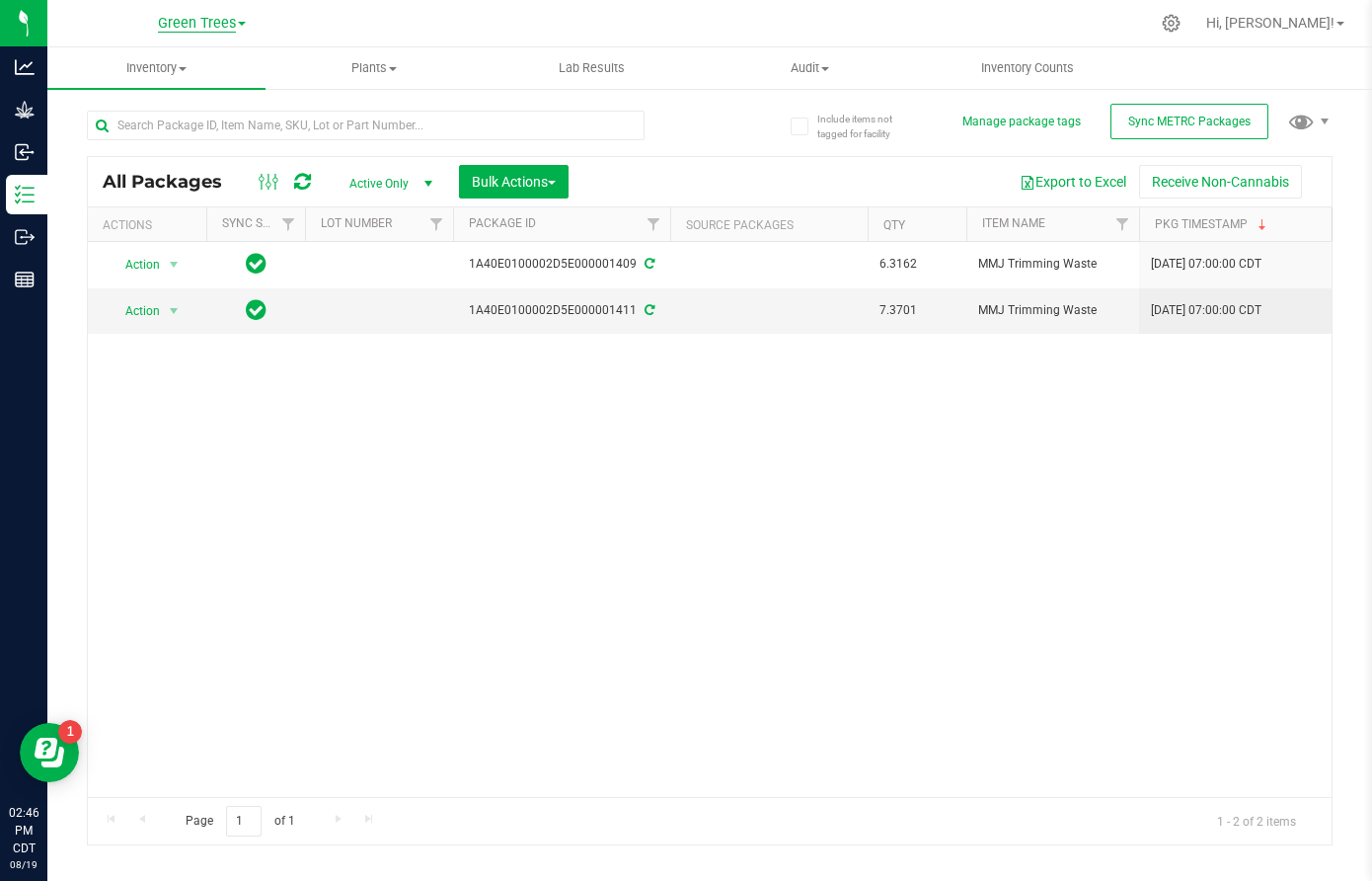
click at [201, 25] on span "Green Trees" at bounding box center [196, 24] width 78 height 18
click at [191, 94] on link "Green Trees Lab" at bounding box center [201, 96] width 288 height 27
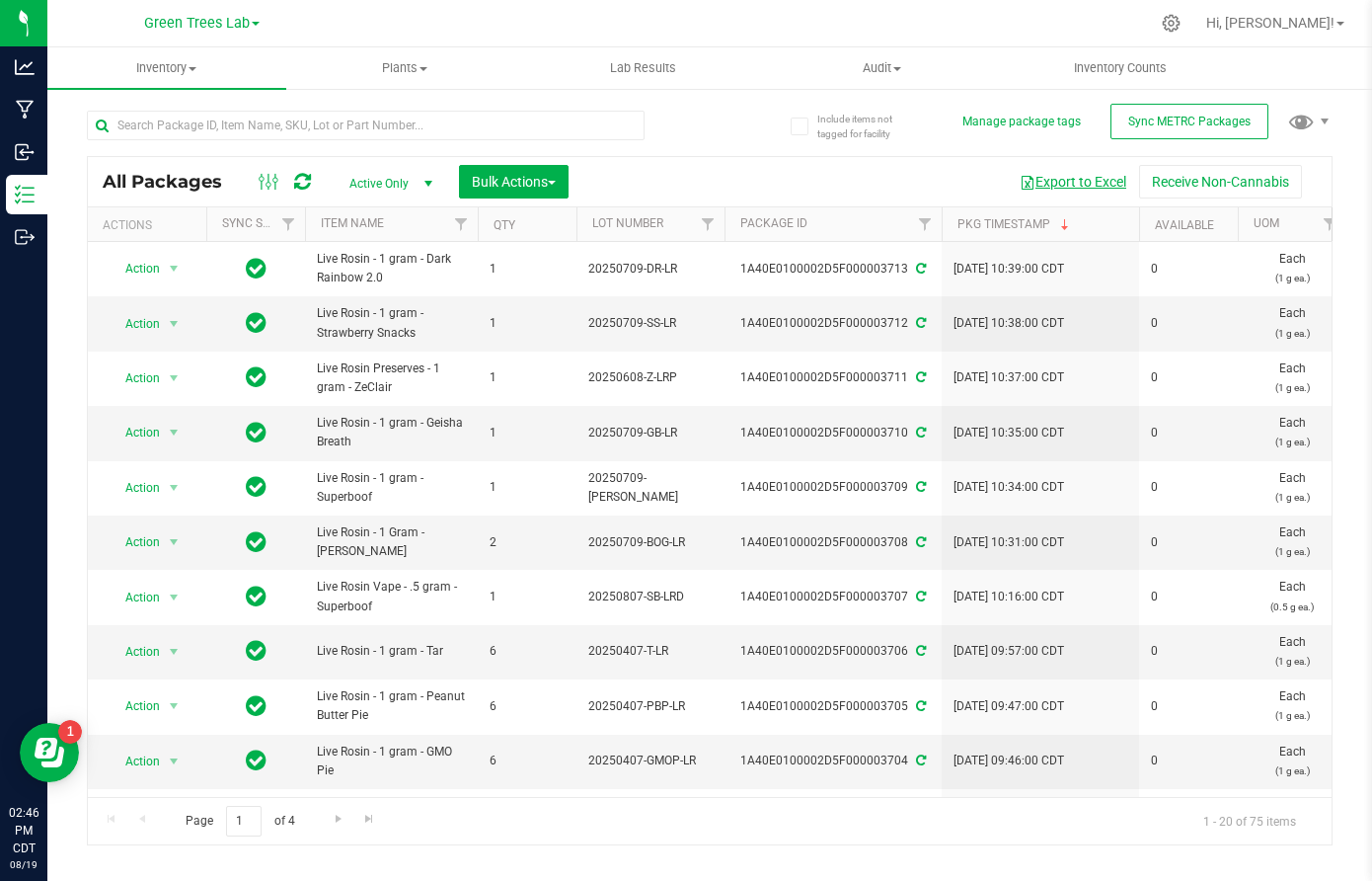
click at [1083, 185] on button "Export to Excel" at bounding box center [1073, 181] width 133 height 34
